Goal: Information Seeking & Learning: Check status

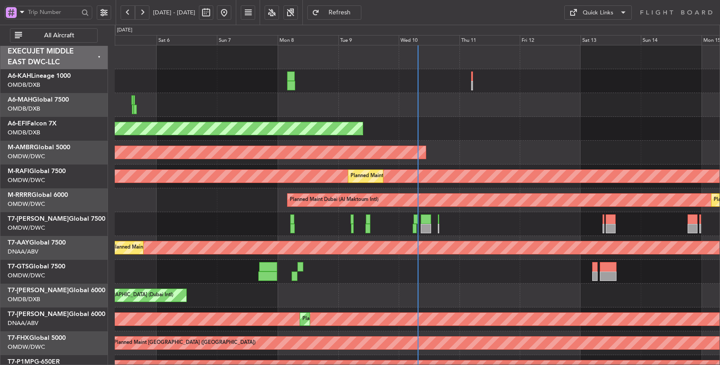
click at [279, 129] on div "Planned Maint Dubai (Al Maktoum Intl)" at bounding box center [417, 129] width 605 height 24
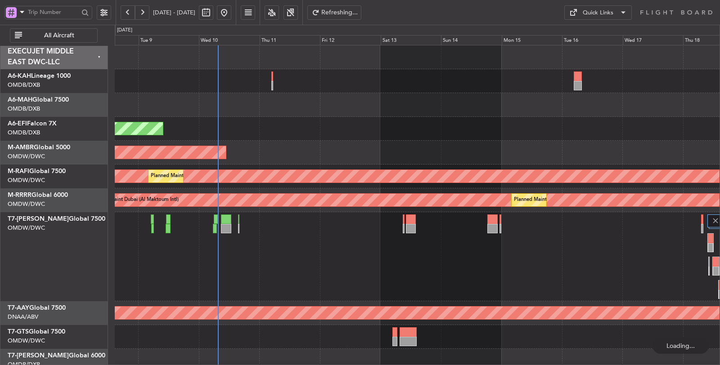
click at [53, 33] on span "All Aircraft" at bounding box center [59, 35] width 71 height 6
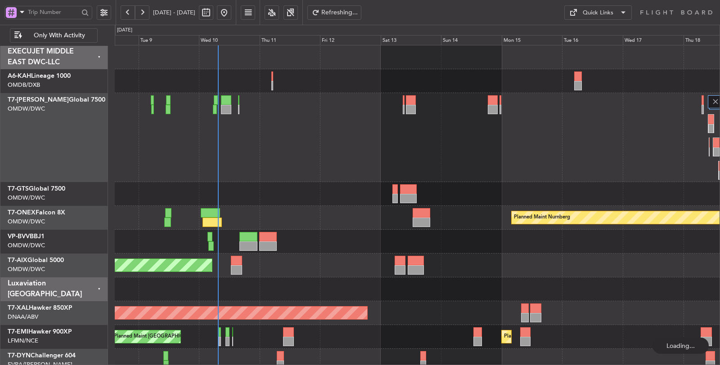
click at [21, 11] on span at bounding box center [22, 11] width 11 height 11
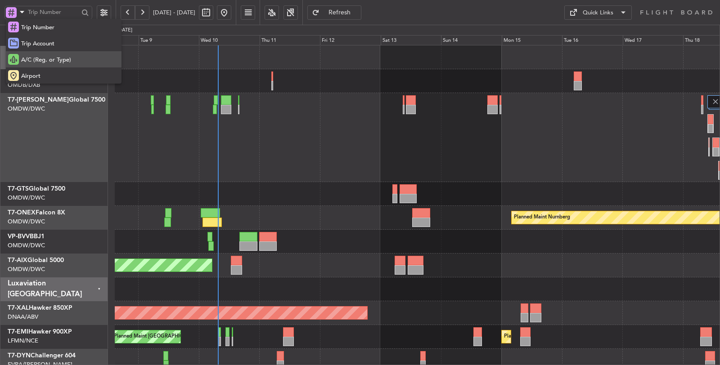
click at [43, 62] on span "A/C (Reg. or Type)" at bounding box center [46, 60] width 50 height 9
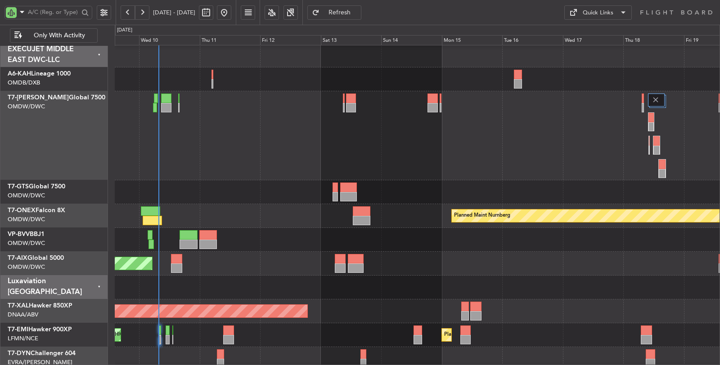
scroll to position [1, 0]
click at [230, 141] on div at bounding box center [417, 135] width 605 height 89
click at [366, 75] on div at bounding box center [417, 79] width 605 height 24
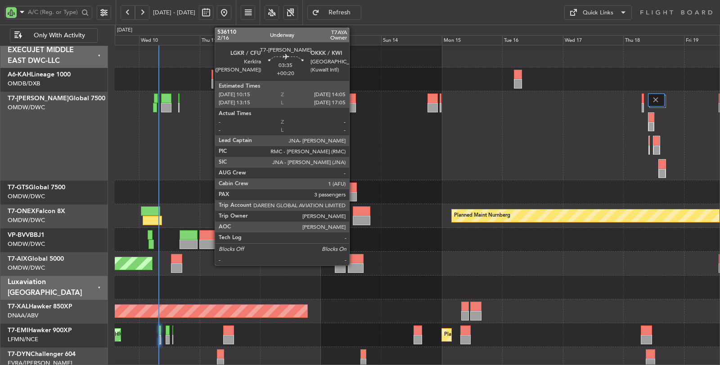
click at [354, 108] on div at bounding box center [351, 107] width 10 height 9
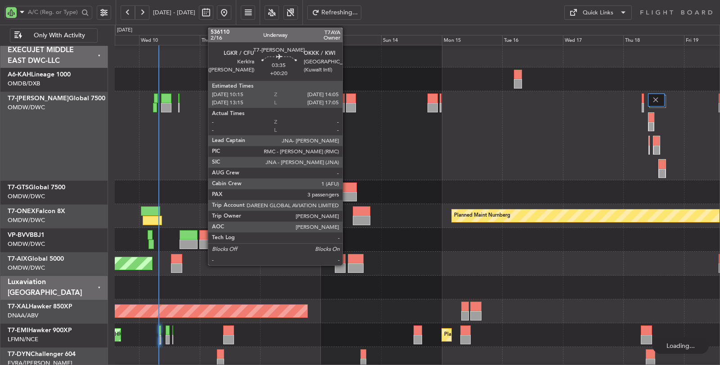
click at [347, 104] on div at bounding box center [351, 107] width 10 height 9
